Goal: Task Accomplishment & Management: Use online tool/utility

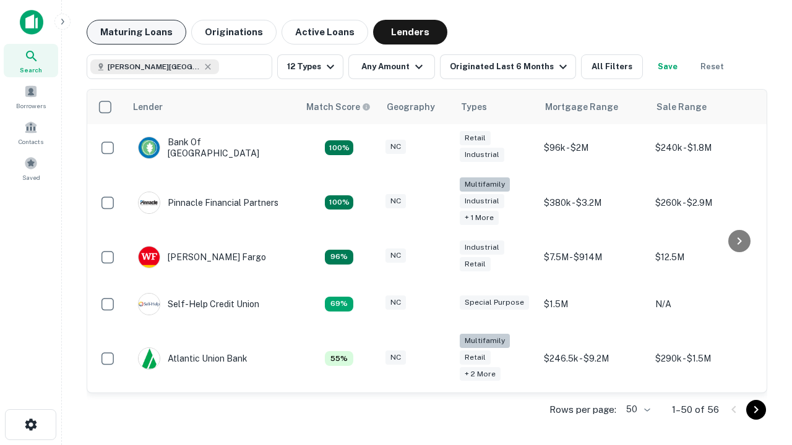
click at [136, 32] on button "Maturing Loans" at bounding box center [137, 32] width 100 height 25
